Goal: Information Seeking & Learning: Learn about a topic

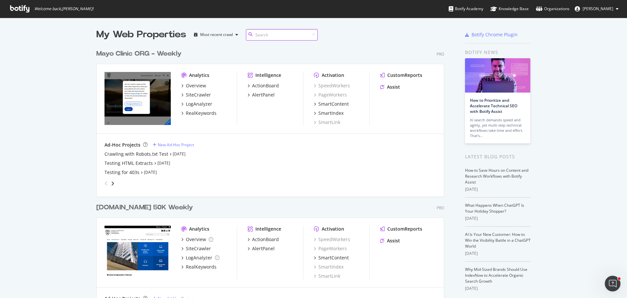
scroll to position [928, 348]
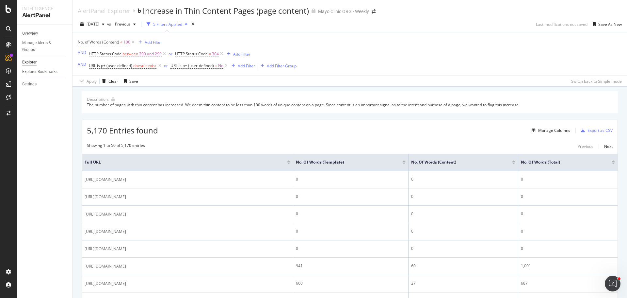
click at [252, 67] on div "Add Filter" at bounding box center [246, 66] width 17 height 6
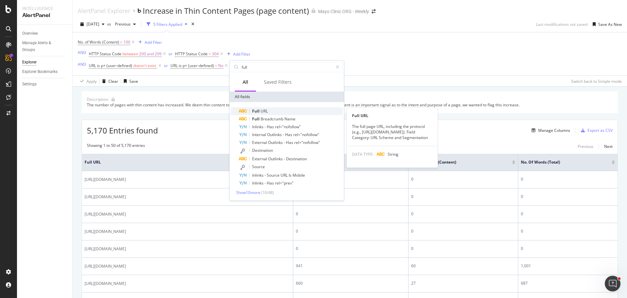
type input "full"
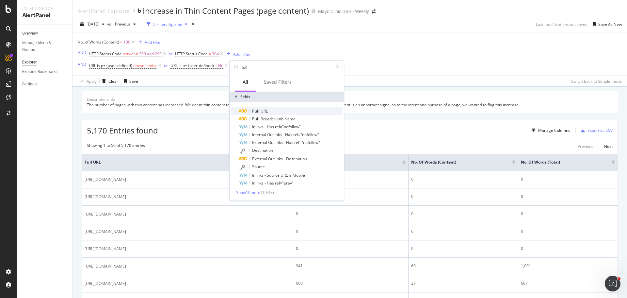
click at [270, 110] on div "Full URL" at bounding box center [291, 111] width 104 height 8
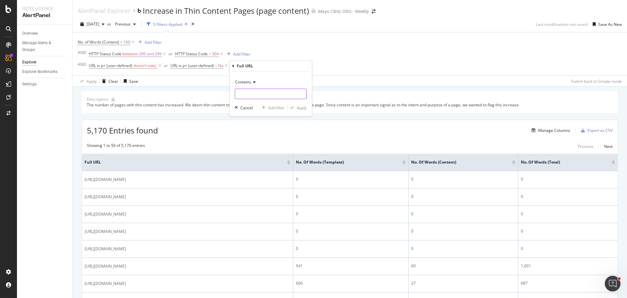
click at [252, 94] on input "text" at bounding box center [270, 94] width 71 height 10
type input "/drugs"
click at [303, 109] on div "Apply" at bounding box center [302, 108] width 10 height 6
click at [283, 65] on icon at bounding box center [281, 65] width 6 height 7
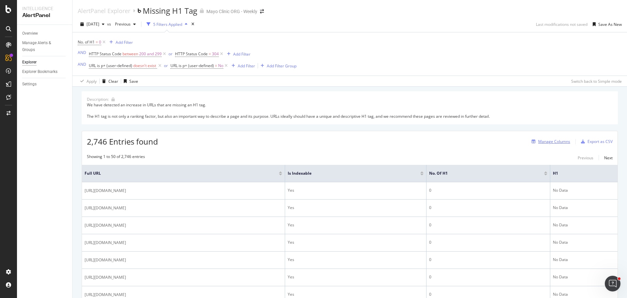
click at [542, 141] on div "Manage Columns" at bounding box center [554, 141] width 32 height 6
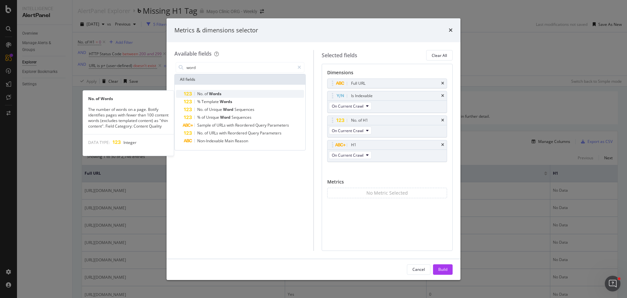
type input "word"
click at [228, 93] on div "No. of Words" at bounding box center [244, 94] width 120 height 8
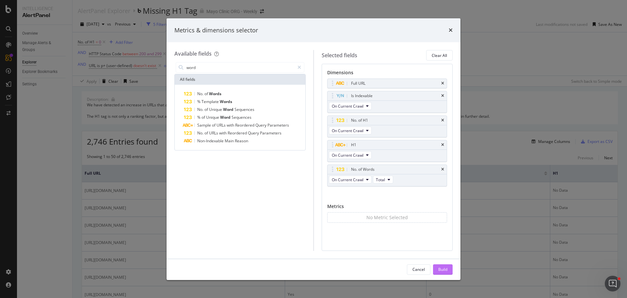
click at [443, 271] on div "Build" at bounding box center [442, 269] width 9 height 6
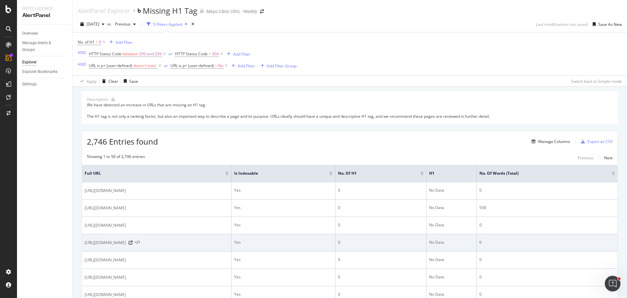
click at [140, 242] on icon at bounding box center [137, 242] width 5 height 5
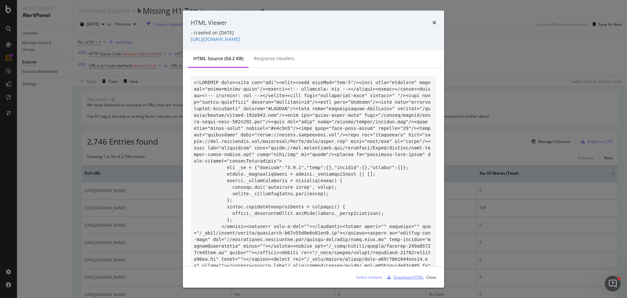
click at [405, 276] on div "Download HTML" at bounding box center [409, 277] width 30 height 6
click at [434, 22] on icon "times" at bounding box center [434, 22] width 4 height 5
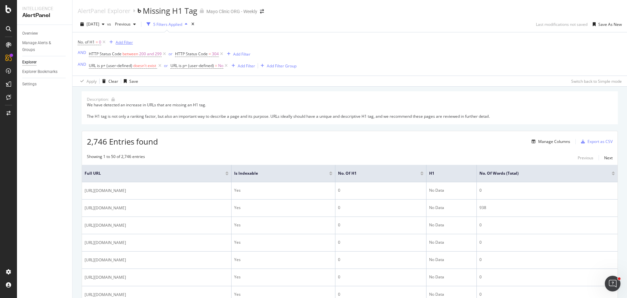
click at [124, 42] on div "Add Filter" at bounding box center [124, 43] width 17 height 6
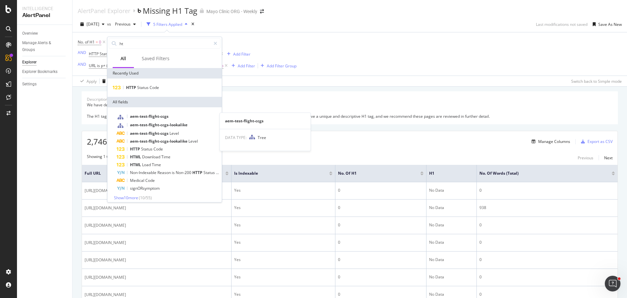
type input "h"
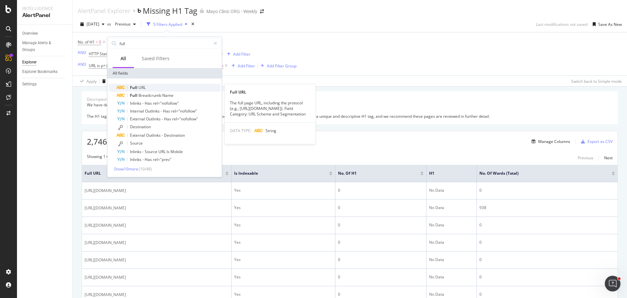
type input "full"
click at [139, 87] on span "URL" at bounding box center [141, 88] width 7 height 6
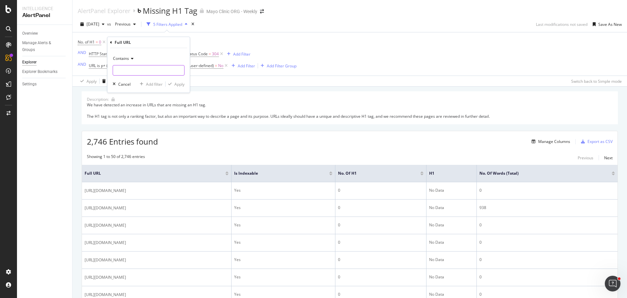
click at [133, 72] on input "text" at bounding box center [148, 70] width 71 height 10
type input "/drugs"
click at [184, 85] on div "Apply" at bounding box center [179, 84] width 10 height 6
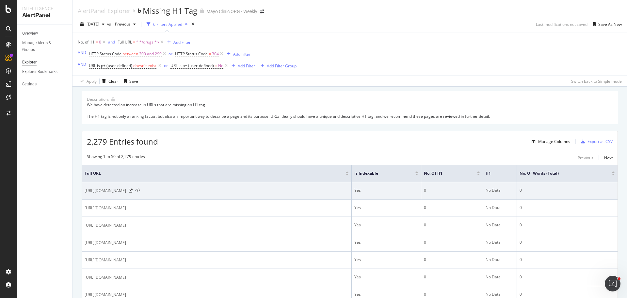
click at [140, 189] on icon at bounding box center [137, 190] width 5 height 5
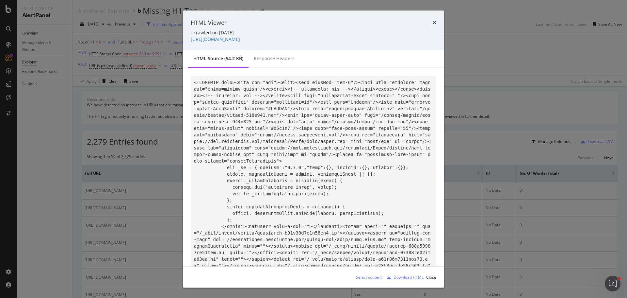
click at [410, 278] on div "Download HTML" at bounding box center [409, 277] width 30 height 6
click at [432, 21] on icon "times" at bounding box center [434, 22] width 4 height 5
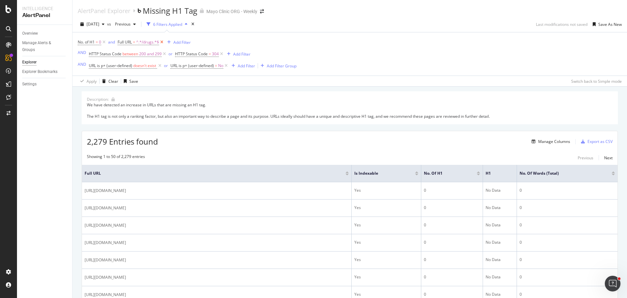
click at [162, 41] on icon at bounding box center [162, 42] width 6 height 7
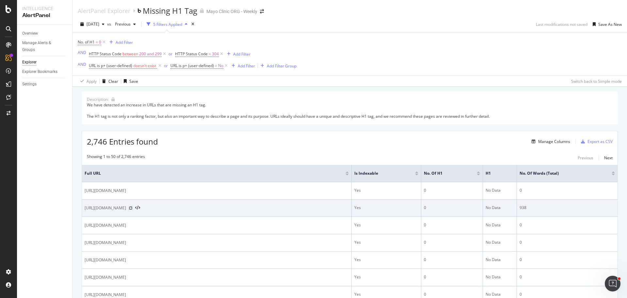
click at [133, 208] on icon at bounding box center [131, 208] width 4 height 4
